Goal: Information Seeking & Learning: Check status

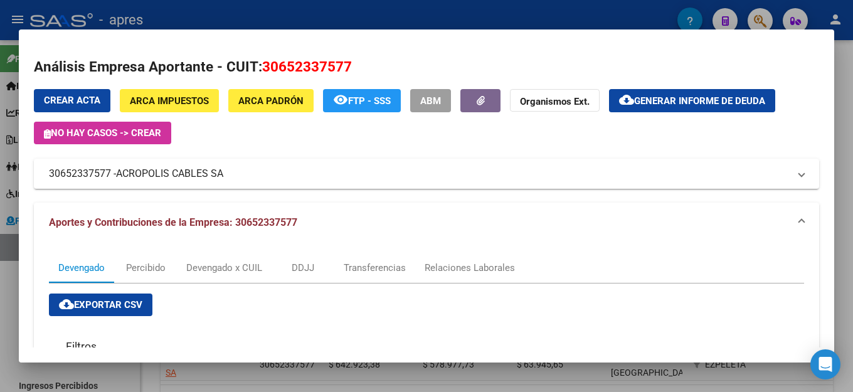
scroll to position [376, 0]
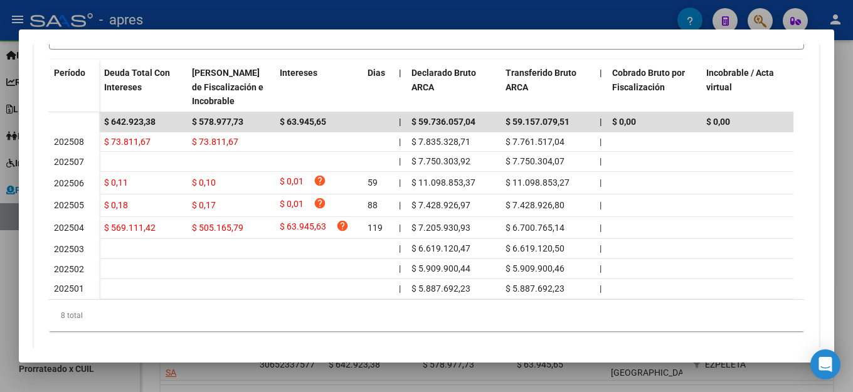
click at [695, 57] on div "cloud_download Exportar CSV Filtros 201802 Periodo Desde Periodo Hasta search B…" at bounding box center [426, 124] width 755 height 414
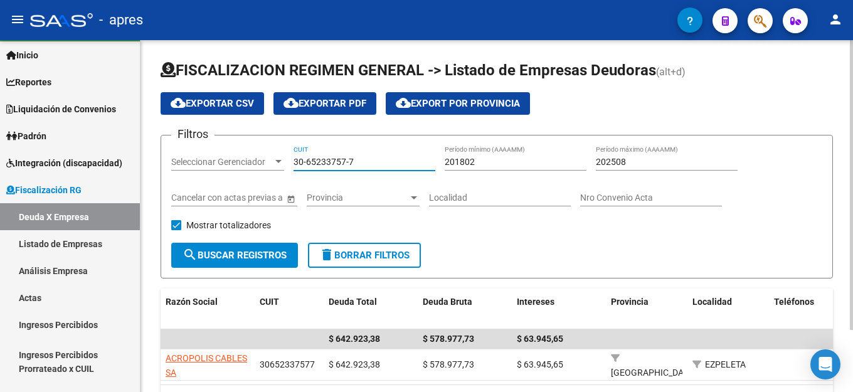
drag, startPoint x: 368, startPoint y: 161, endPoint x: 195, endPoint y: 161, distance: 173.2
click at [195, 161] on div "Filtros Seleccionar Gerenciador Seleccionar Gerenciador 30-65233757-7 CUIT 2018…" at bounding box center [496, 194] width 651 height 97
paste input "30-71765008-1"
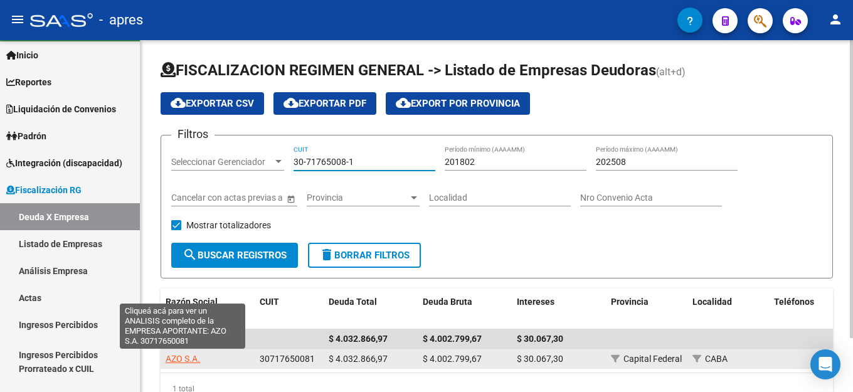
type input "30-71765008-1"
click at [187, 361] on span "AZO S.A." at bounding box center [183, 359] width 35 height 10
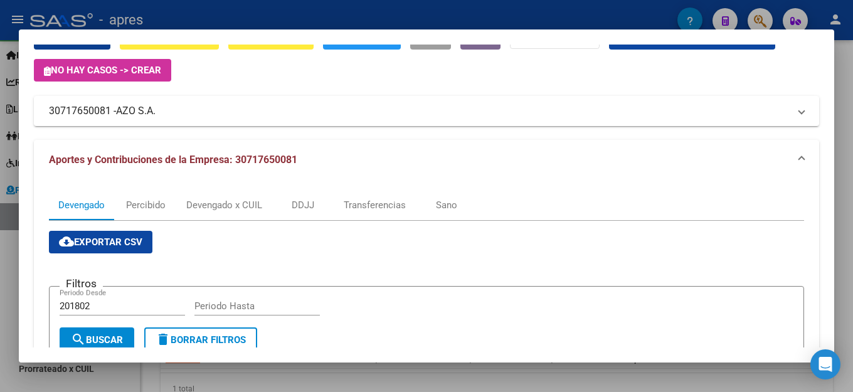
scroll to position [0, 0]
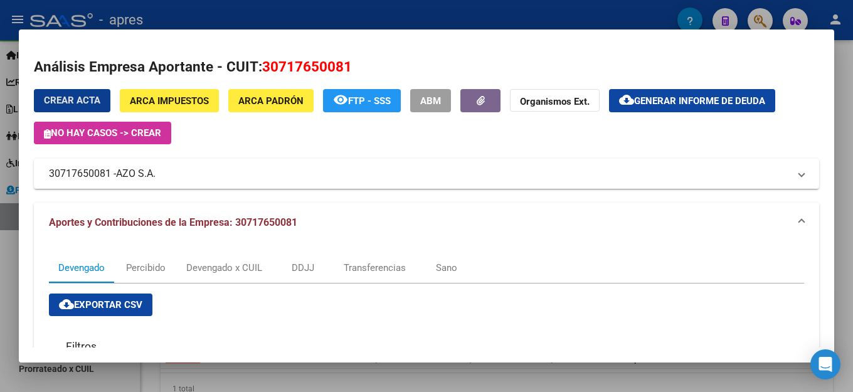
click at [429, 148] on div "Crear Acta ARCA Impuestos ARCA [PERSON_NAME] remove_red_eye FTP - SSS ABM Organ…" at bounding box center [427, 139] width 786 height 100
click at [706, 66] on h2 "Análisis Empresa Aportante - CUIT: 30717650081" at bounding box center [427, 66] width 786 height 21
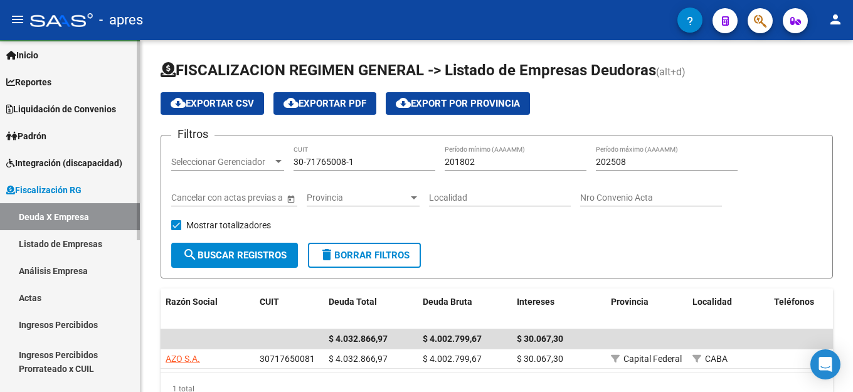
click at [80, 244] on link "Listado de Empresas" at bounding box center [70, 243] width 140 height 27
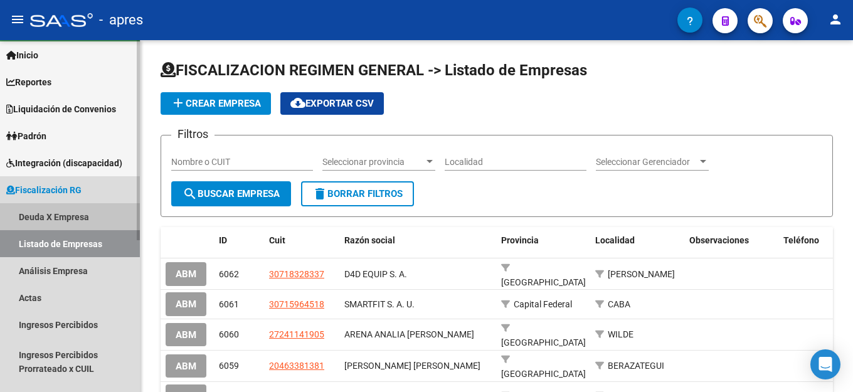
click at [71, 215] on link "Deuda X Empresa" at bounding box center [70, 216] width 140 height 27
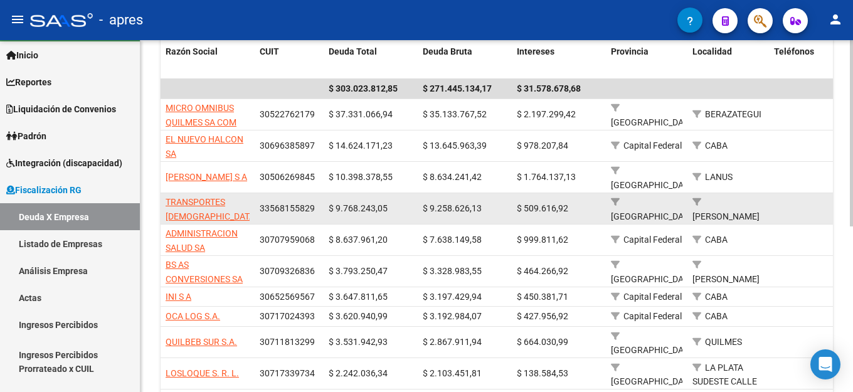
scroll to position [251, 0]
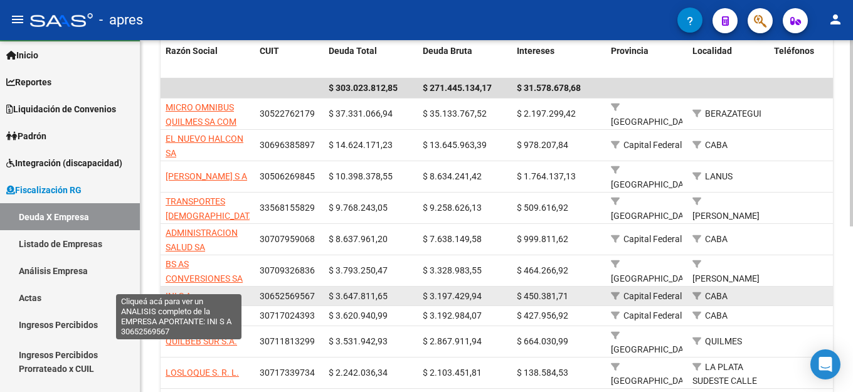
click at [183, 291] on span "INI S A" at bounding box center [179, 296] width 26 height 10
type textarea "30652569567"
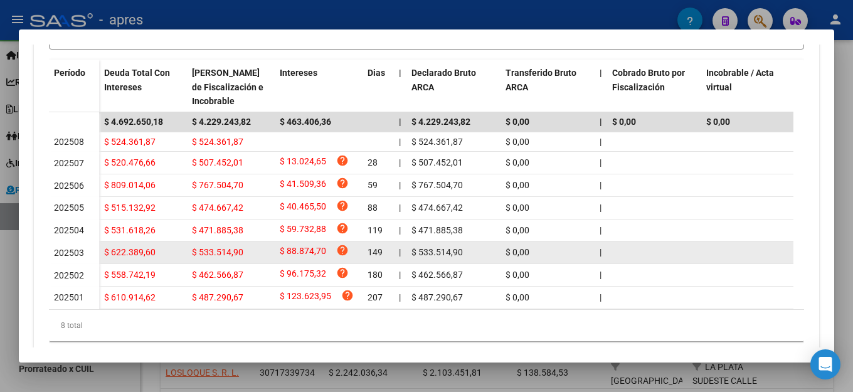
scroll to position [0, 0]
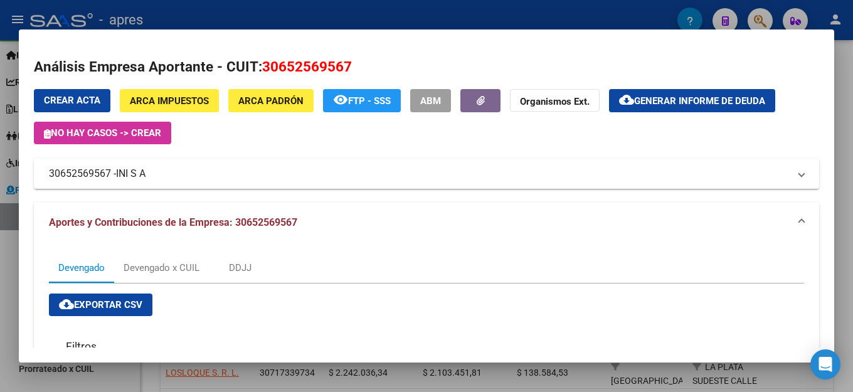
click at [376, 41] on mat-dialog-container "Análisis Empresa Aportante - CUIT: 30652569567 Crear Acta ARCA Impuestos ARCA […" at bounding box center [427, 195] width 816 height 333
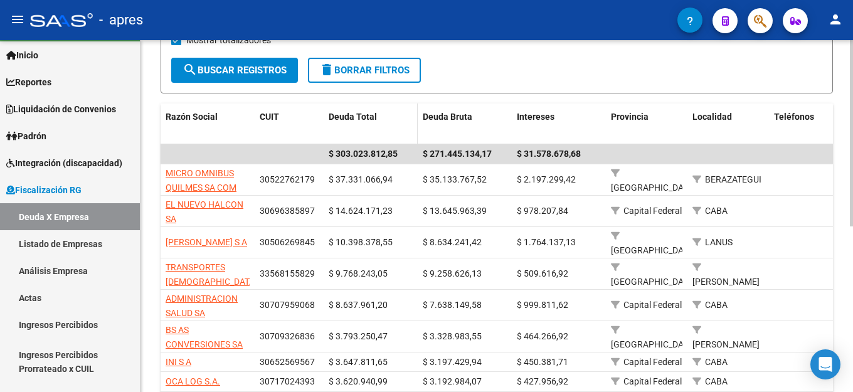
scroll to position [188, 0]
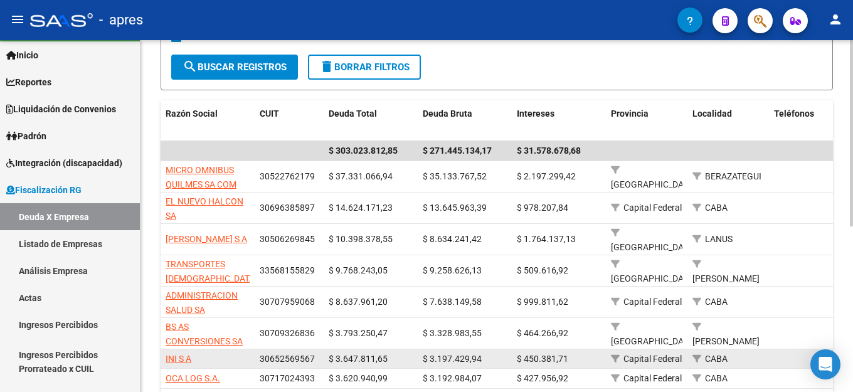
drag, startPoint x: 314, startPoint y: 348, endPoint x: 255, endPoint y: 343, distance: 59.8
click at [255, 350] on datatable-body-cell "30652569567" at bounding box center [289, 359] width 69 height 19
copy span "30652569567"
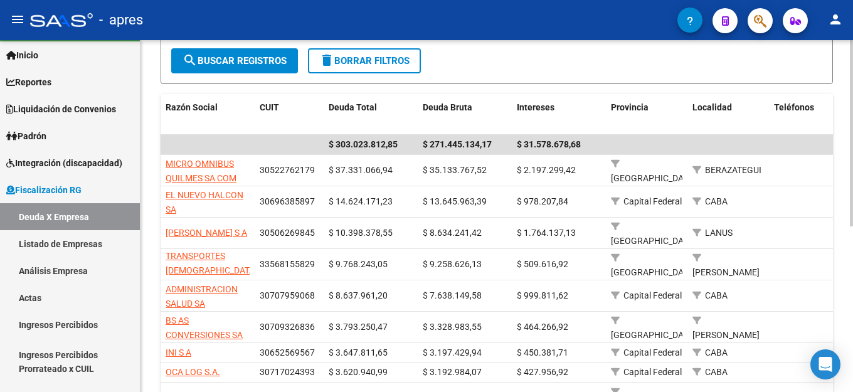
scroll to position [312, 0]
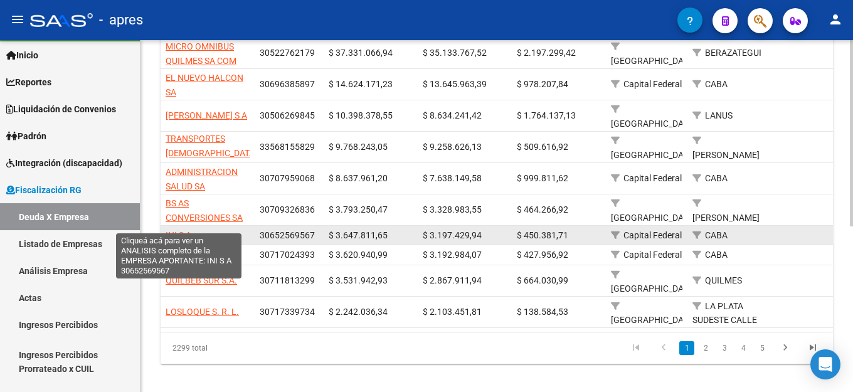
click at [169, 230] on span "INI S A" at bounding box center [179, 235] width 26 height 10
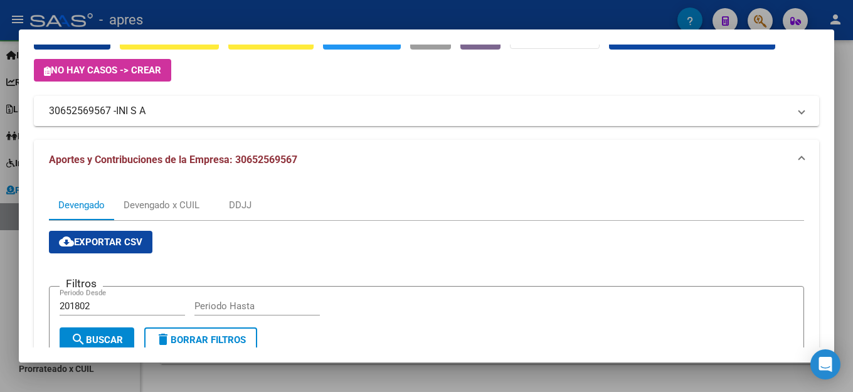
scroll to position [0, 0]
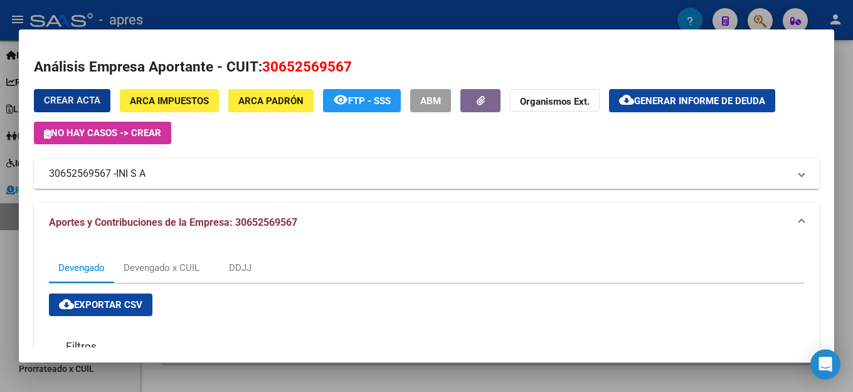
click at [725, 97] on span "Generar informe de deuda" at bounding box center [699, 100] width 131 height 11
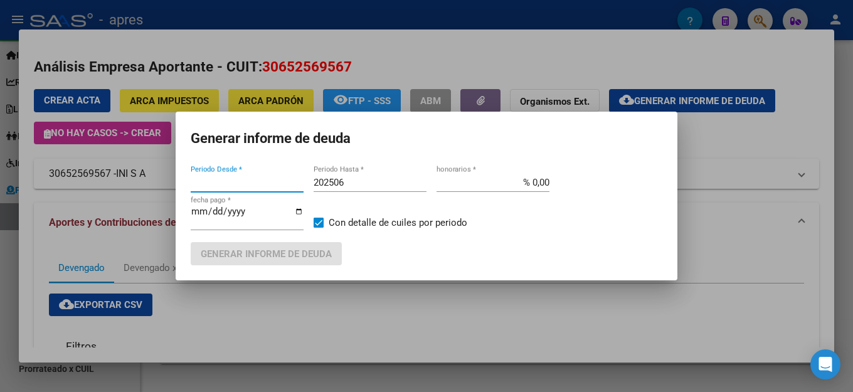
type input "201802"
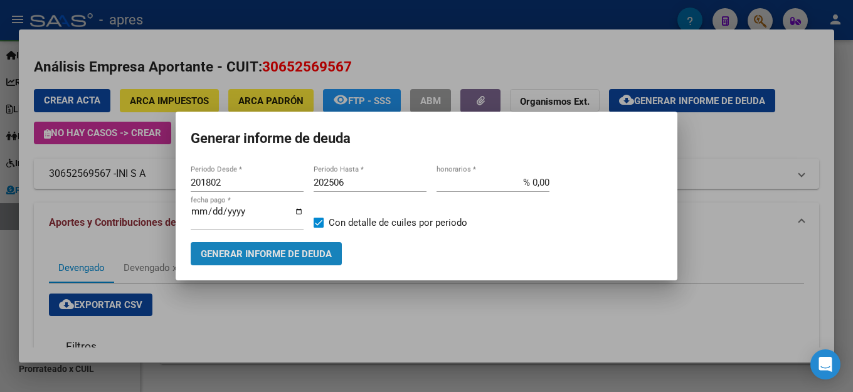
click at [243, 248] on span "Generar informe de deuda" at bounding box center [266, 253] width 131 height 11
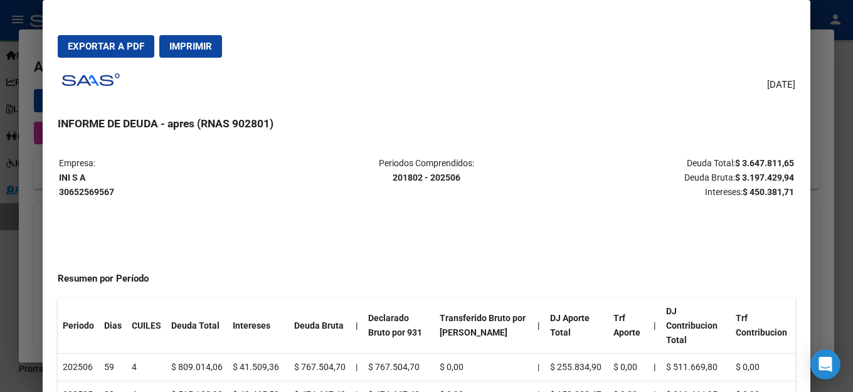
click at [495, 55] on mat-dialog-actions "Exportar a PDF Imprimir" at bounding box center [427, 46] width 738 height 43
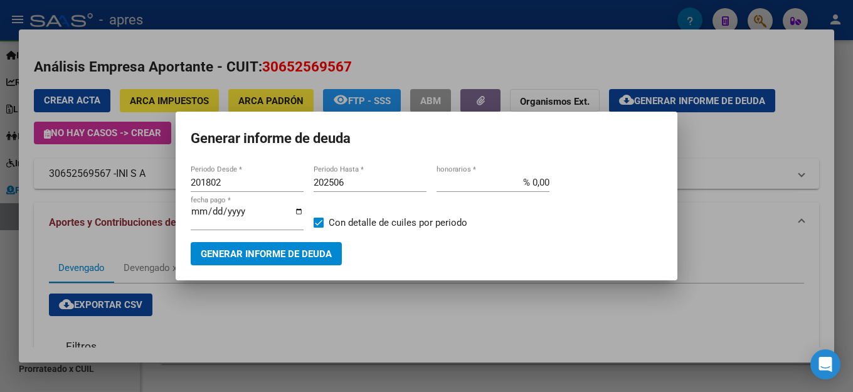
click at [525, 160] on mat-dialog-container "Generar informe de deuda 201802 Periodo Desde * 202506 Periodo Hasta * % 0,00 h…" at bounding box center [427, 196] width 502 height 169
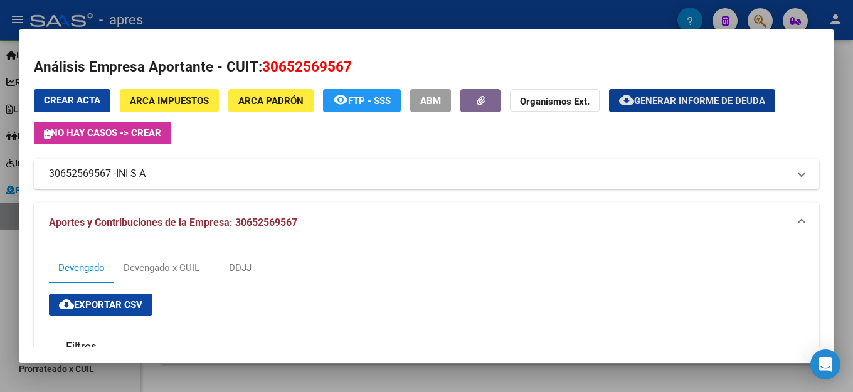
click at [581, 162] on mat-expansion-panel-header "30652569567 - INI S A" at bounding box center [427, 174] width 786 height 30
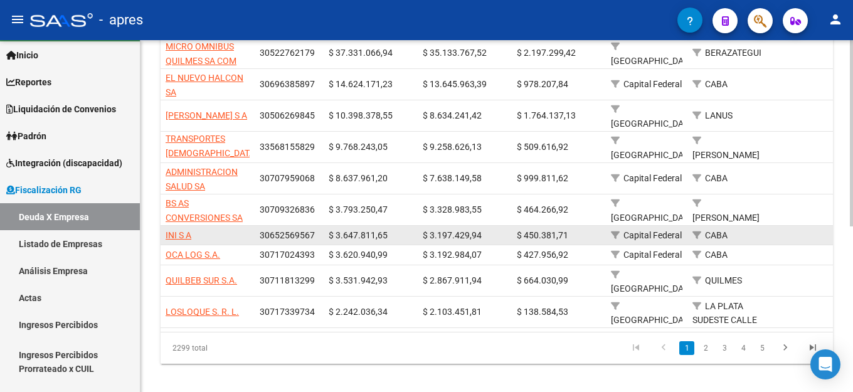
drag, startPoint x: 319, startPoint y: 222, endPoint x: 259, endPoint y: 227, distance: 60.4
click at [259, 227] on datatable-body-cell "30652569567" at bounding box center [289, 235] width 69 height 19
copy span "30652569567"
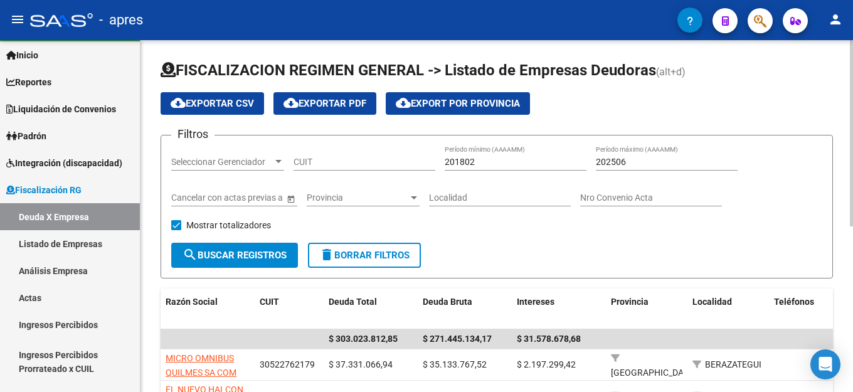
click at [350, 165] on input "CUIT" at bounding box center [365, 162] width 142 height 11
paste input "30-65256956-7"
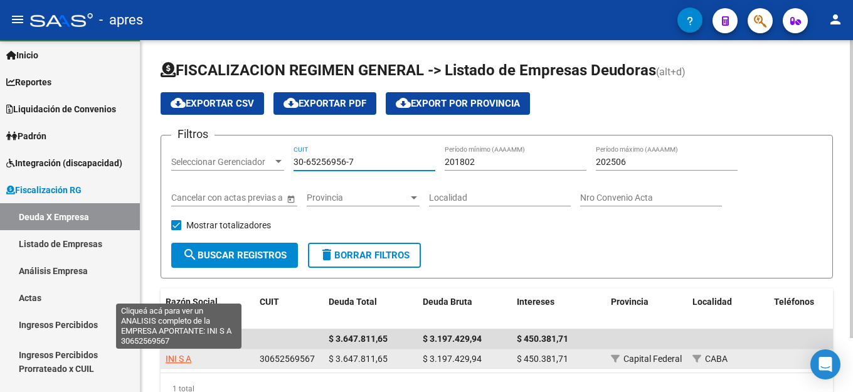
type input "30-65256956-7"
click at [174, 361] on span "INI S A" at bounding box center [179, 359] width 26 height 10
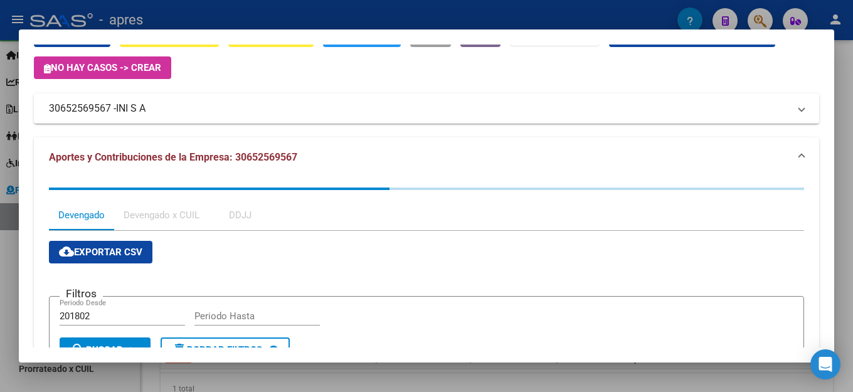
scroll to position [125, 0]
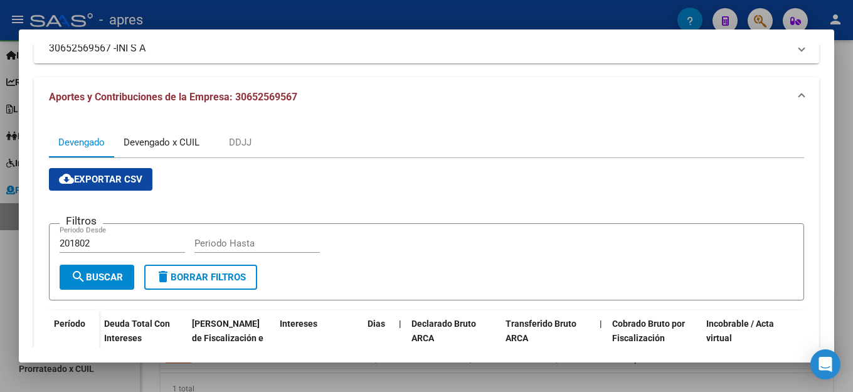
click at [174, 149] on div "Devengado x CUIL" at bounding box center [161, 142] width 95 height 30
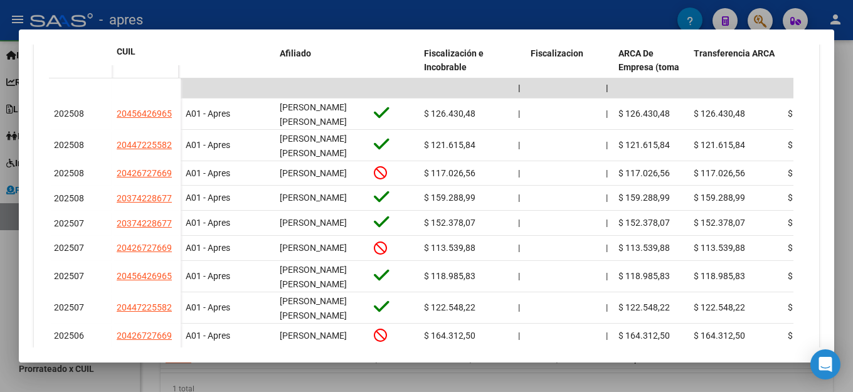
scroll to position [411, 0]
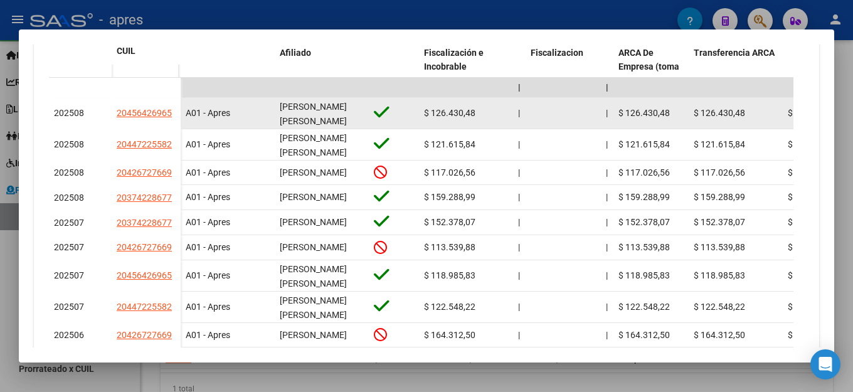
drag, startPoint x: 171, startPoint y: 112, endPoint x: 95, endPoint y: 118, distance: 76.8
click at [95, 118] on div "202508 20456426965" at bounding box center [115, 113] width 132 height 31
copy div "20456426965"
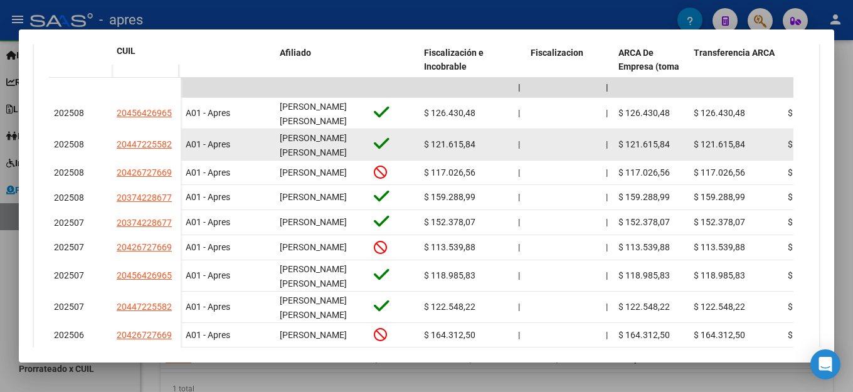
copy div "20456426965"
drag, startPoint x: 171, startPoint y: 144, endPoint x: 90, endPoint y: 146, distance: 81.0
click at [90, 146] on div "202508 20447225582" at bounding box center [115, 144] width 132 height 31
copy div "20447225582"
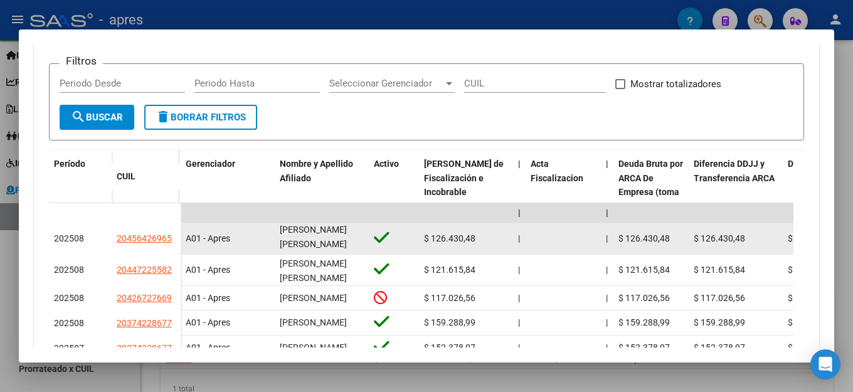
scroll to position [0, 0]
drag, startPoint x: 347, startPoint y: 249, endPoint x: 279, endPoint y: 228, distance: 71.6
click at [279, 230] on datatable-body-cell "[PERSON_NAME] [PERSON_NAME]" at bounding box center [322, 238] width 94 height 31
copy span "[PERSON_NAME] [PERSON_NAME]"
